Goal: Task Accomplishment & Management: Manage account settings

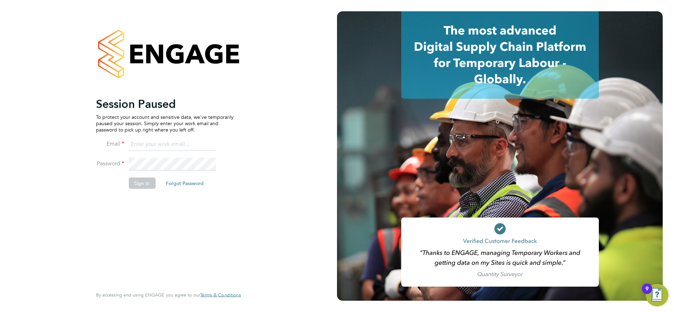
type input "karen.mcgovern@uk.abm.com"
click at [138, 184] on button "Sign In" at bounding box center [141, 182] width 27 height 11
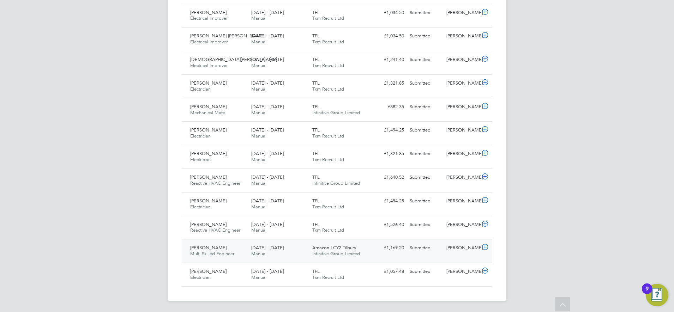
click at [375, 255] on div "[PERSON_NAME] Multi Skilled Engineer [DATE] - [DATE] [DATE] - [DATE] Manual Ama…" at bounding box center [337, 251] width 310 height 24
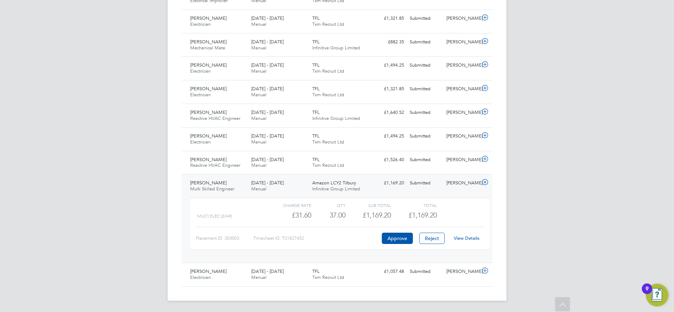
click at [376, 189] on div "£1,169.20 Submitted" at bounding box center [388, 183] width 37 height 12
